Goal: Transaction & Acquisition: Purchase product/service

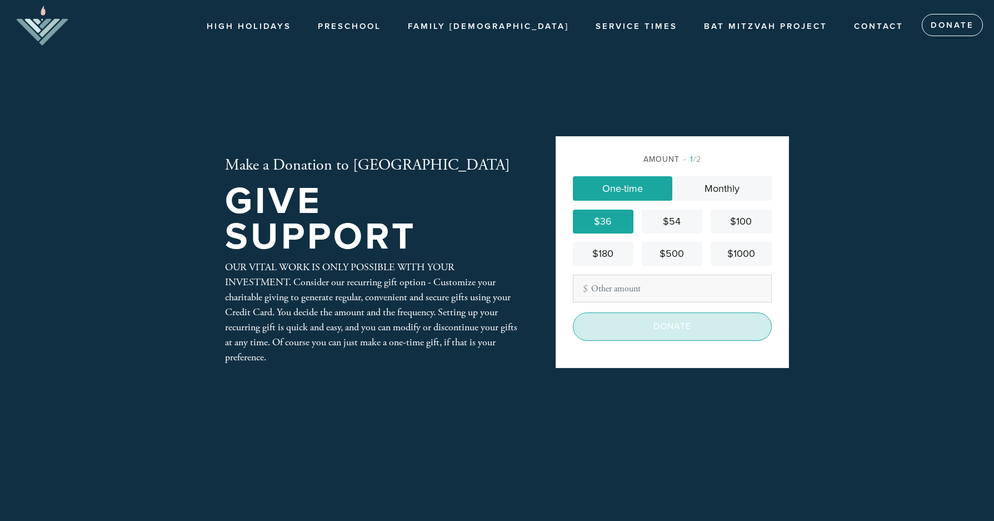
click at [631, 323] on input "Donate" at bounding box center [672, 326] width 199 height 28
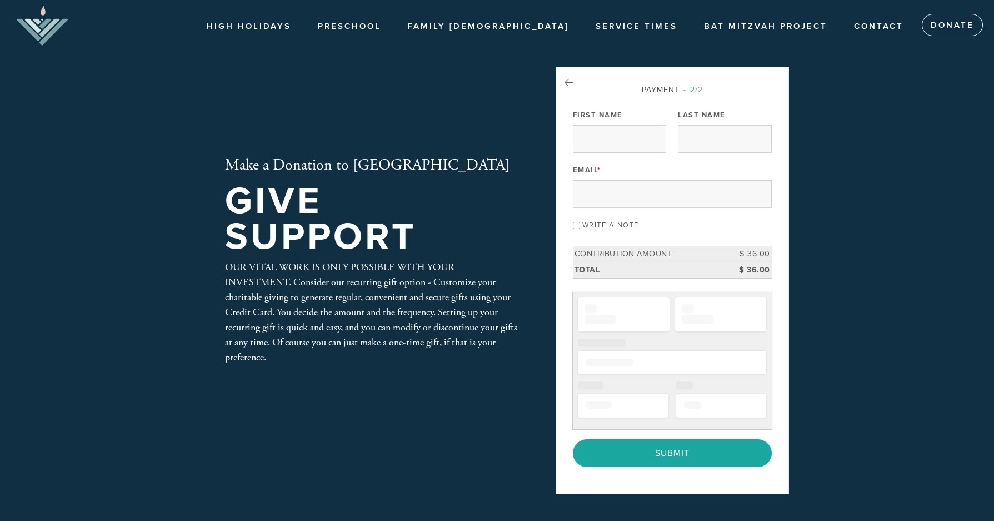
click at [609, 174] on div "Email *" at bounding box center [672, 185] width 199 height 46
click at [601, 143] on input "First Name" at bounding box center [619, 139] width 93 height 28
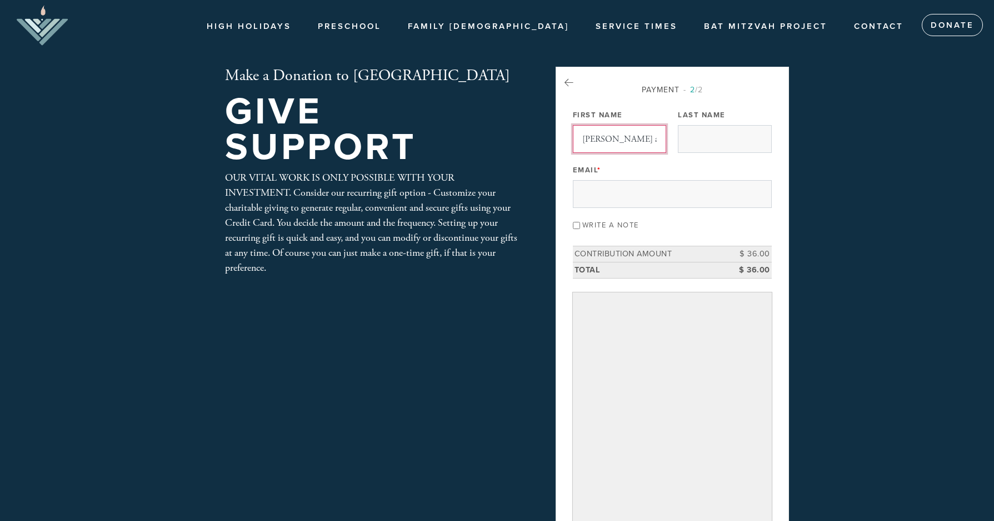
type input "jacob and janice"
type input "kessler"
type input "jacob@jkco.ca"
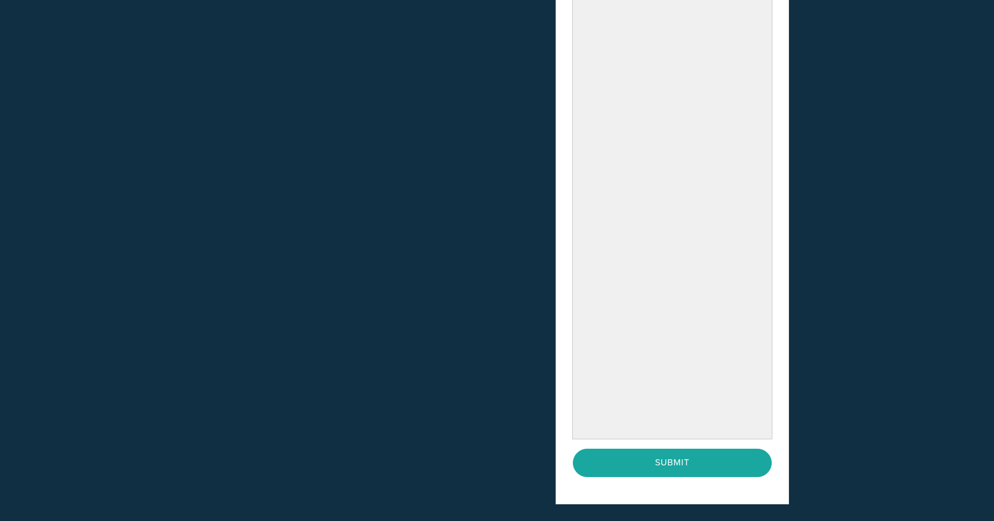
scroll to position [427, 0]
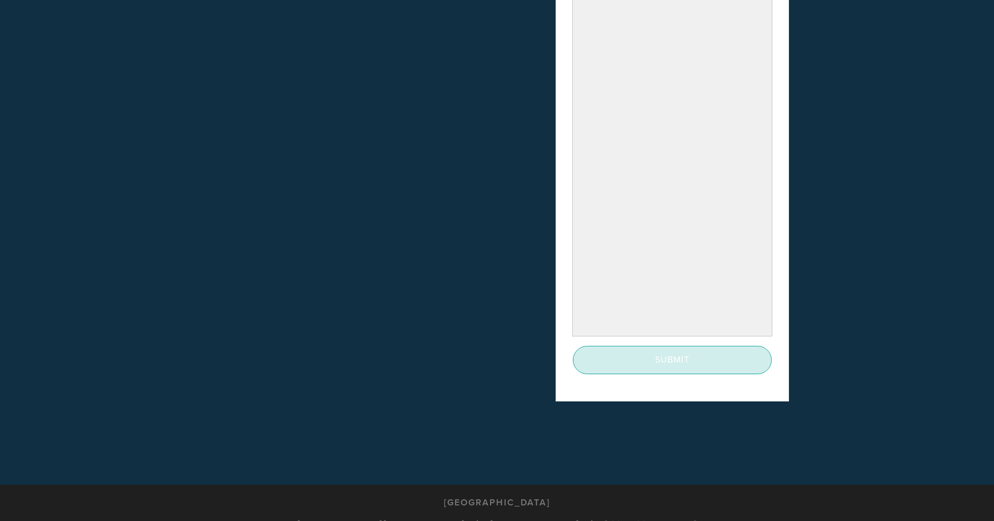
click at [643, 358] on input "Submit" at bounding box center [672, 360] width 199 height 28
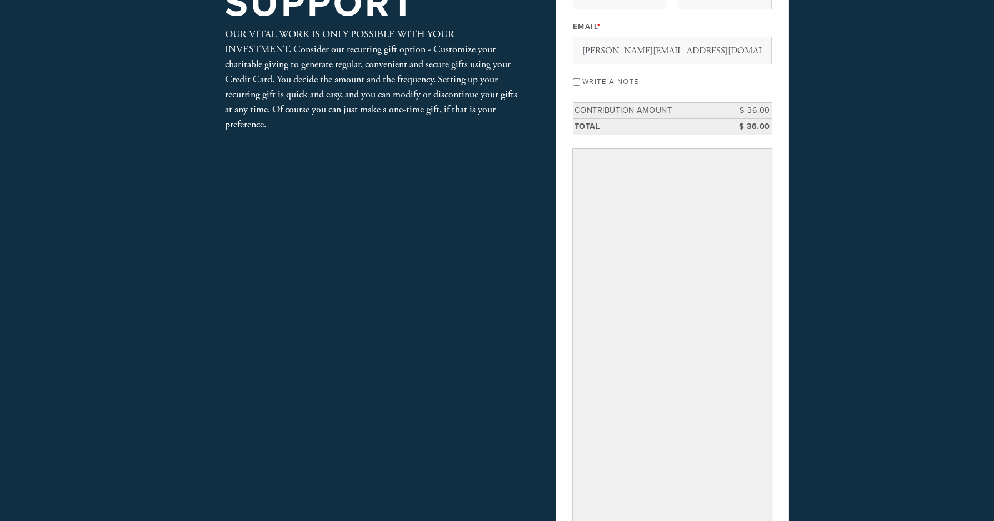
scroll to position [81, 0]
